Goal: Find contact information: Find contact information

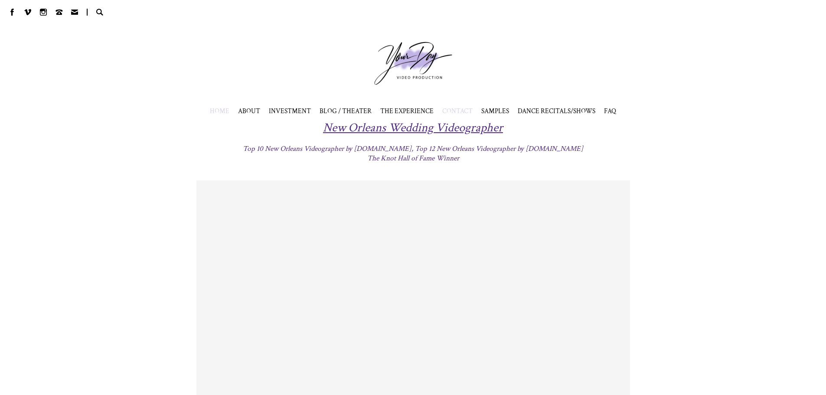
click at [456, 113] on span "CONTACT" at bounding box center [457, 111] width 30 height 9
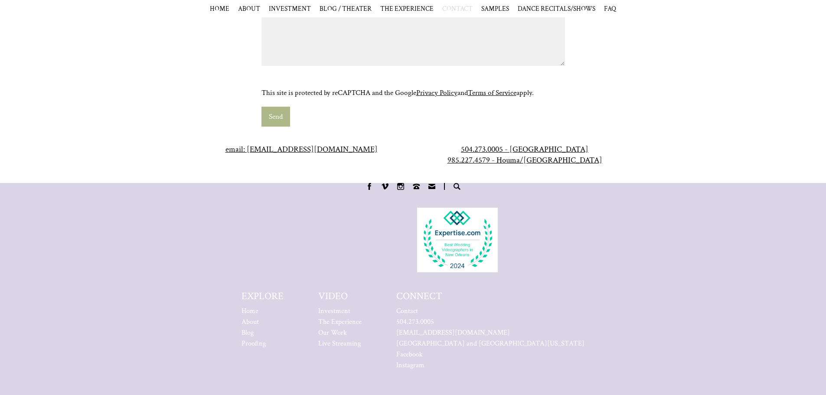
scroll to position [708, 0]
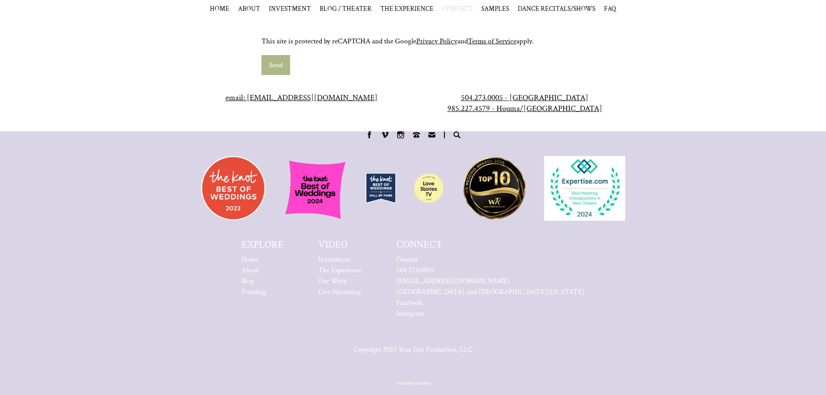
click at [380, 95] on center "email: weddings@yourdayproduction.com" at bounding box center [302, 97] width 206 height 11
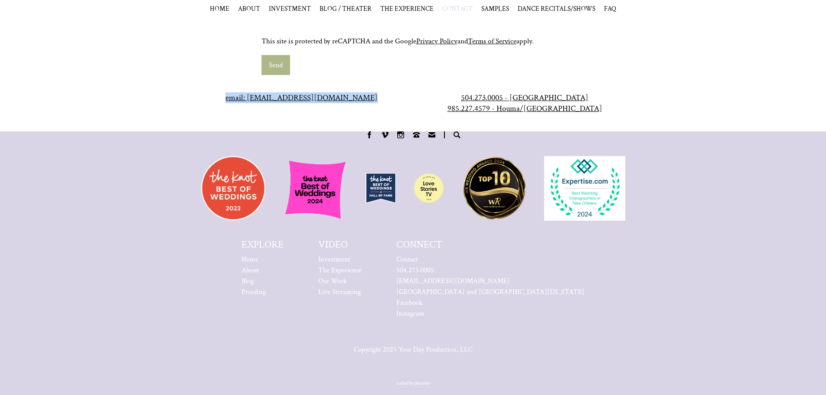
click at [380, 95] on center "email: weddings@yourdayproduction.com" at bounding box center [302, 97] width 206 height 11
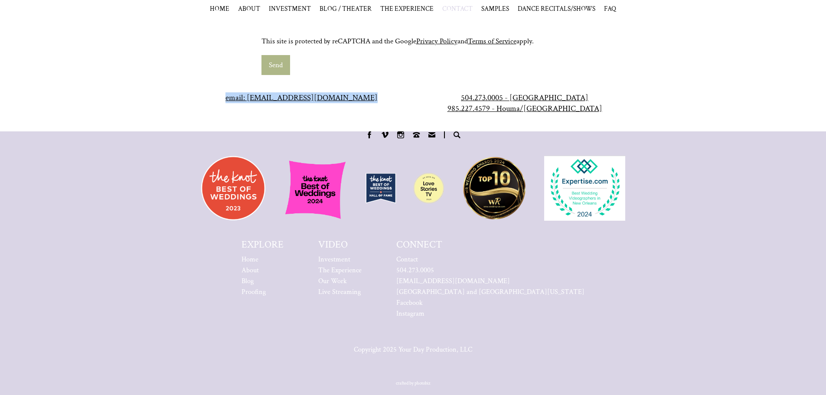
click at [380, 95] on center "email: weddings@yourdayproduction.com" at bounding box center [302, 97] width 206 height 11
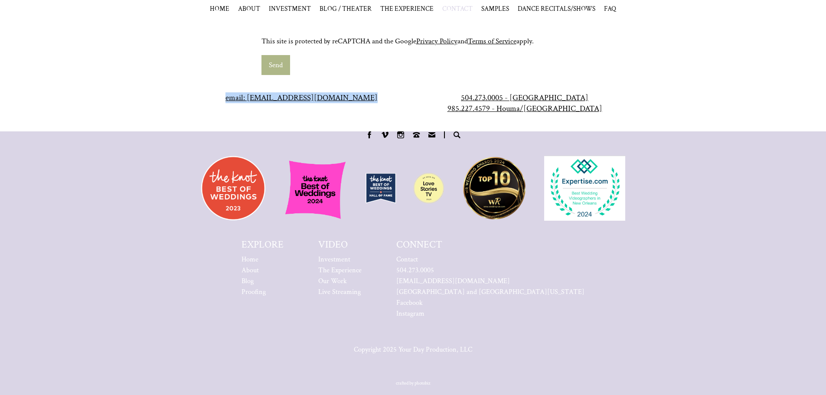
click at [380, 95] on center "email: weddings@yourdayproduction.com" at bounding box center [302, 97] width 206 height 11
click at [379, 97] on center "email: weddings@yourdayproduction.com" at bounding box center [302, 97] width 206 height 11
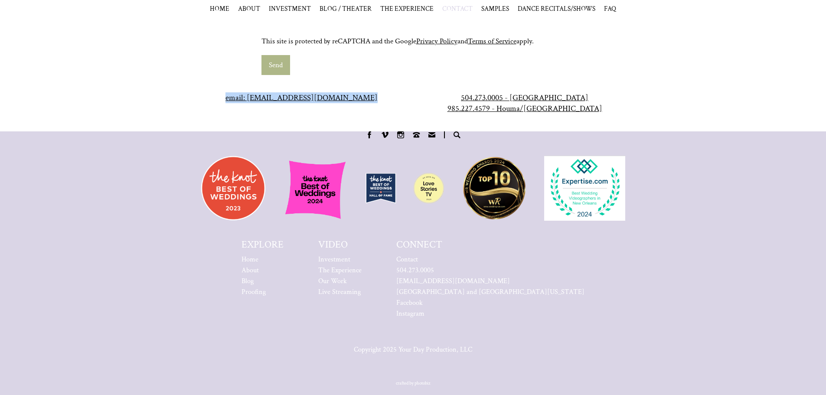
click at [379, 97] on center "email: weddings@yourdayproduction.com" at bounding box center [302, 97] width 206 height 11
